Goal: Book appointment/travel/reservation

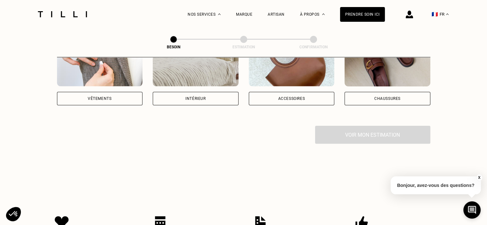
scroll to position [128, 0]
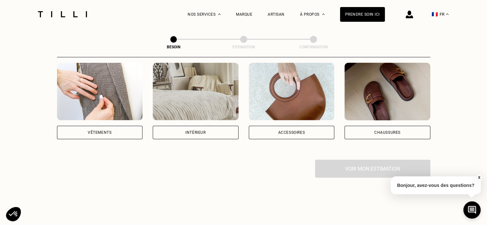
click at [186, 131] on div "Intérieur" at bounding box center [196, 133] width 20 height 4
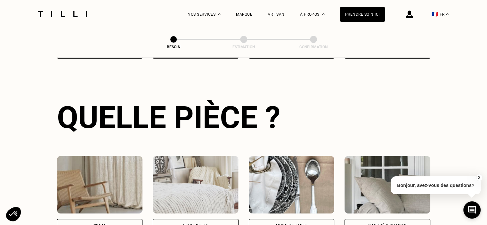
scroll to position [305, 0]
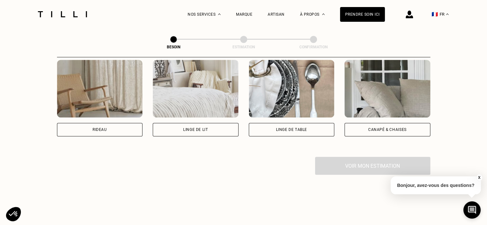
click at [119, 105] on img at bounding box center [100, 89] width 86 height 58
select select "FR"
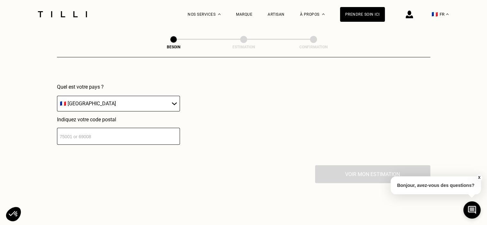
scroll to position [415, 0]
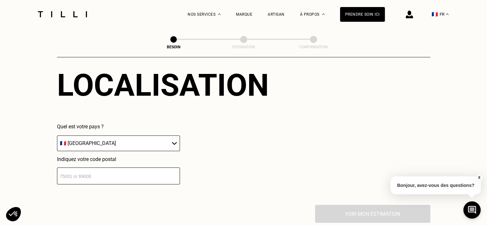
click at [120, 175] on input "number" at bounding box center [118, 176] width 123 height 17
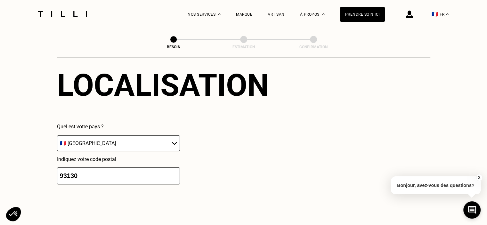
type input "93130"
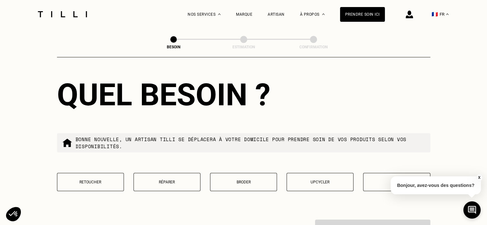
scroll to position [575, 0]
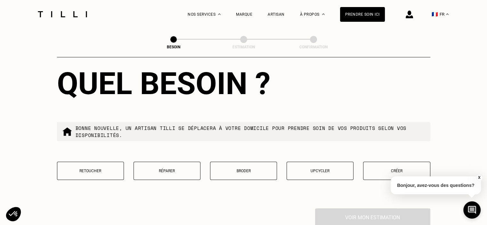
click at [91, 169] on p "Retoucher" at bounding box center [91, 171] width 60 height 4
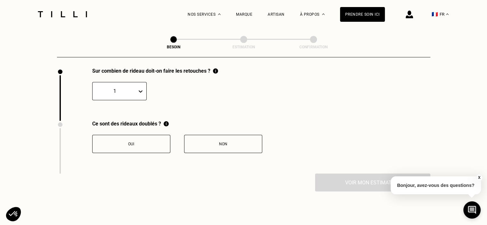
scroll to position [700, 0]
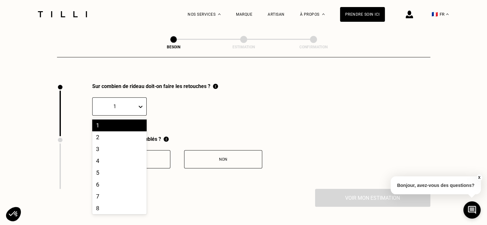
click at [139, 103] on icon at bounding box center [140, 106] width 6 height 6
click at [118, 131] on div "2" at bounding box center [119, 137] width 54 height 12
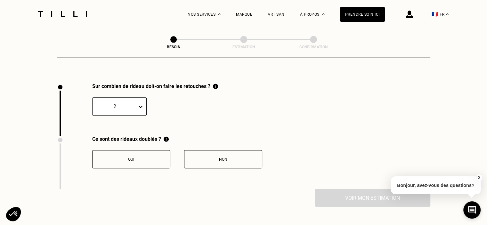
click at [119, 136] on div "Ce sont des rideaux doublés ?" at bounding box center [177, 139] width 170 height 6
click at [209, 157] on div "Non" at bounding box center [223, 159] width 71 height 4
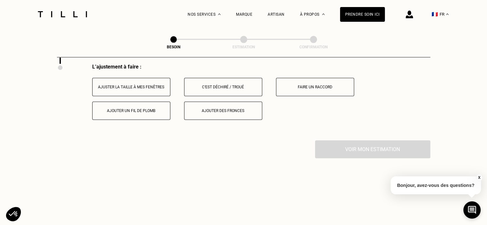
scroll to position [826, 0]
drag, startPoint x: 140, startPoint y: 85, endPoint x: 144, endPoint y: 106, distance: 21.6
click at [140, 85] on button "Ajuster la taille à mes fenêtres" at bounding box center [131, 86] width 78 height 18
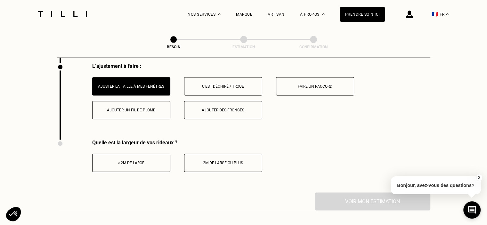
click at [145, 163] on button "< 2m de large" at bounding box center [131, 163] width 78 height 18
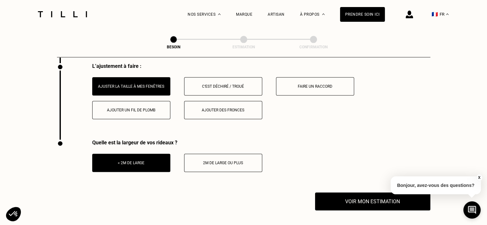
scroll to position [922, 0]
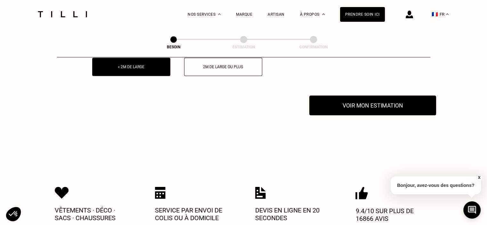
click at [367, 100] on button "Voir mon estimation" at bounding box center [373, 105] width 127 height 20
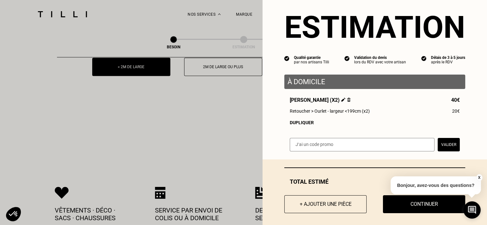
scroll to position [17, 0]
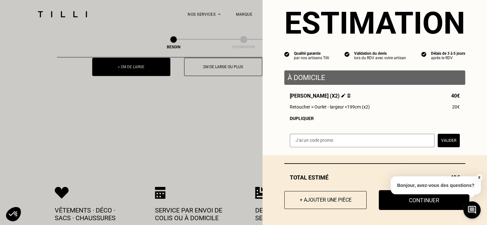
click at [411, 205] on button "Continuer" at bounding box center [424, 200] width 91 height 20
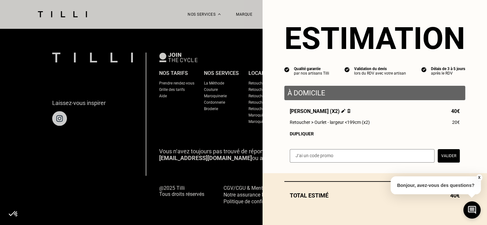
scroll to position [0, 0]
select select "FR"
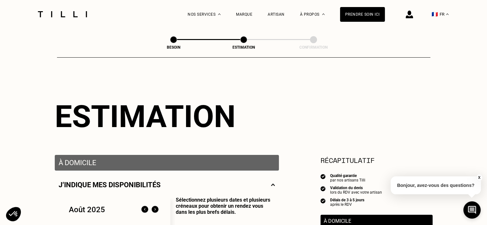
scroll to position [96, 0]
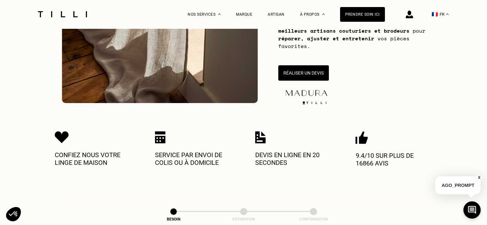
scroll to position [192, 0]
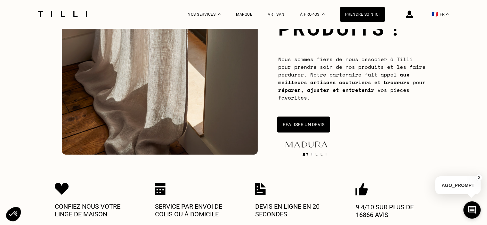
click at [319, 127] on button "Réaliser un devis" at bounding box center [303, 125] width 53 height 16
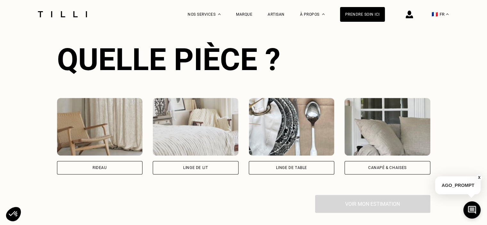
scroll to position [445, 0]
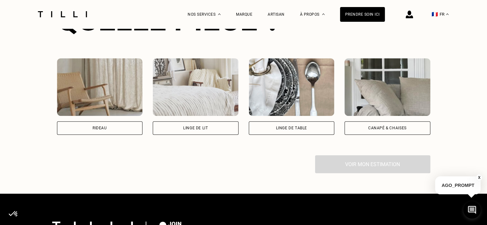
click at [121, 74] on img at bounding box center [100, 87] width 86 height 58
select select "FR"
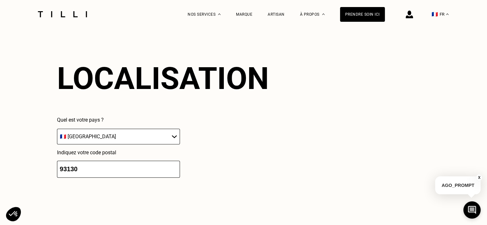
scroll to position [561, 0]
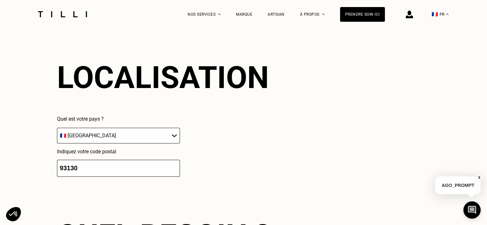
click at [171, 139] on select "🇦🇹 [GEOGRAPHIC_DATA] 🇧🇪 [GEOGRAPHIC_DATA] 🇧🇬 [GEOGRAPHIC_DATA] 🇭🇷 [GEOGRAPHIC_D…" at bounding box center [118, 136] width 123 height 16
click at [278, 136] on div "Localisation Quel est votre pays ? 🇦🇹 [GEOGRAPHIC_DATA] 🇧🇪 [GEOGRAPHIC_DATA] 🇧🇬…" at bounding box center [244, 118] width 374 height 158
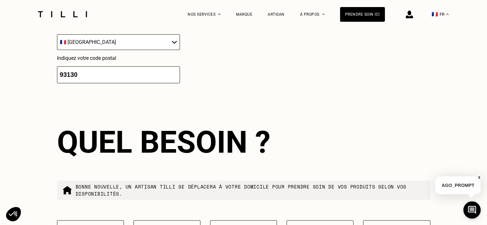
scroll to position [721, 0]
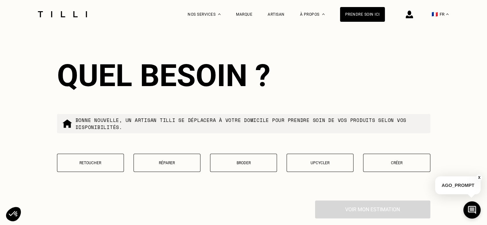
click at [103, 164] on p "Retoucher" at bounding box center [91, 163] width 60 height 4
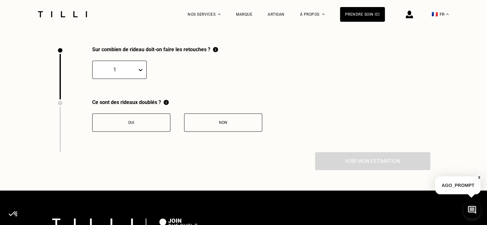
scroll to position [885, 0]
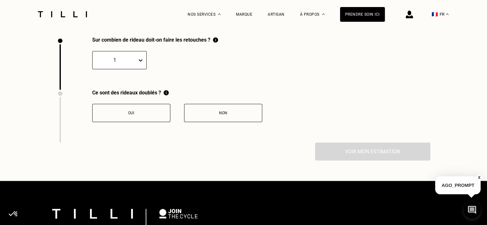
click at [128, 114] on div "Oui" at bounding box center [131, 113] width 71 height 4
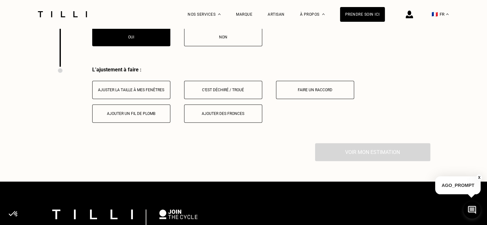
scroll to position [960, 0]
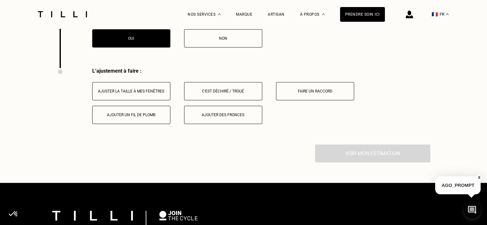
click at [130, 94] on div "Ajuster la taille à mes fenêtres" at bounding box center [131, 91] width 71 height 4
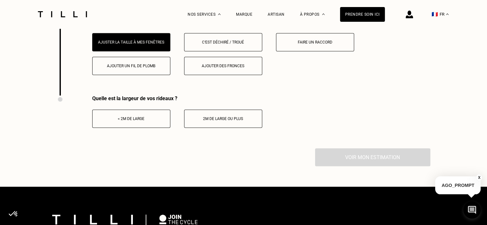
scroll to position [1024, 0]
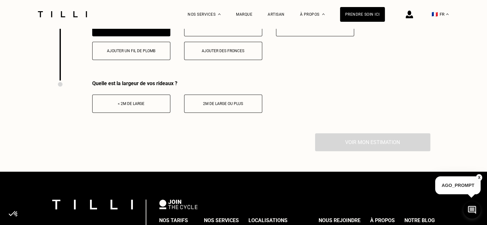
click at [133, 105] on div "< 2m de large" at bounding box center [131, 104] width 71 height 4
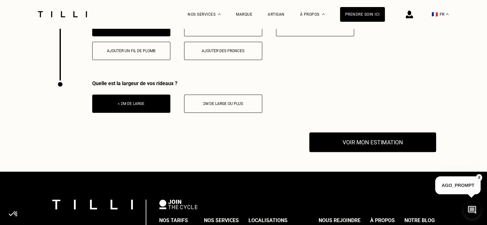
click at [351, 147] on button "Voir mon estimation" at bounding box center [373, 142] width 127 height 20
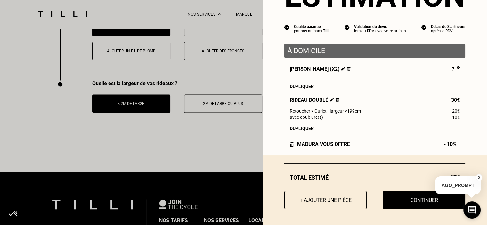
scroll to position [45, 0]
click at [423, 198] on button "Continuer" at bounding box center [424, 200] width 91 height 20
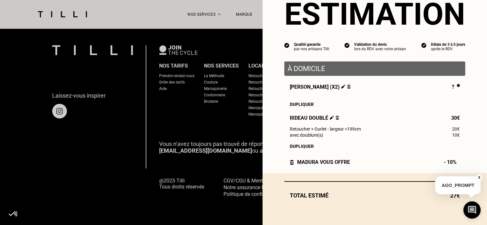
scroll to position [27, 0]
select select "FR"
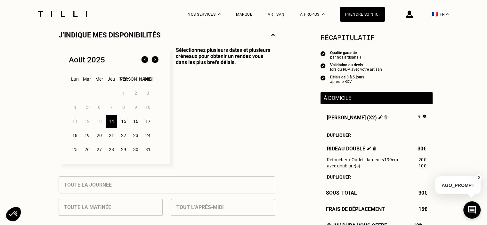
scroll to position [96, 0]
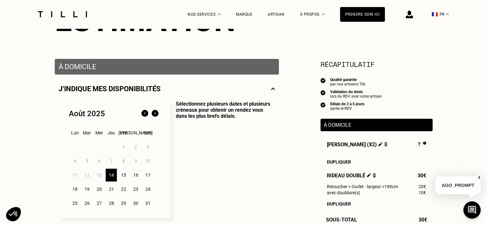
drag, startPoint x: 76, startPoint y: 189, endPoint x: 257, endPoint y: 140, distance: 187.6
click at [76, 189] on div "18" at bounding box center [74, 189] width 11 height 13
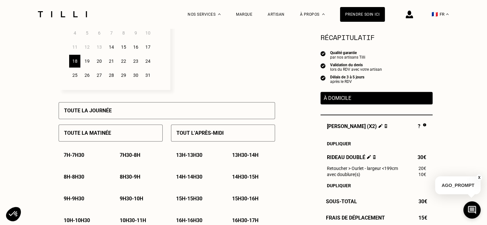
scroll to position [320, 0]
